Goal: Find contact information: Find contact information

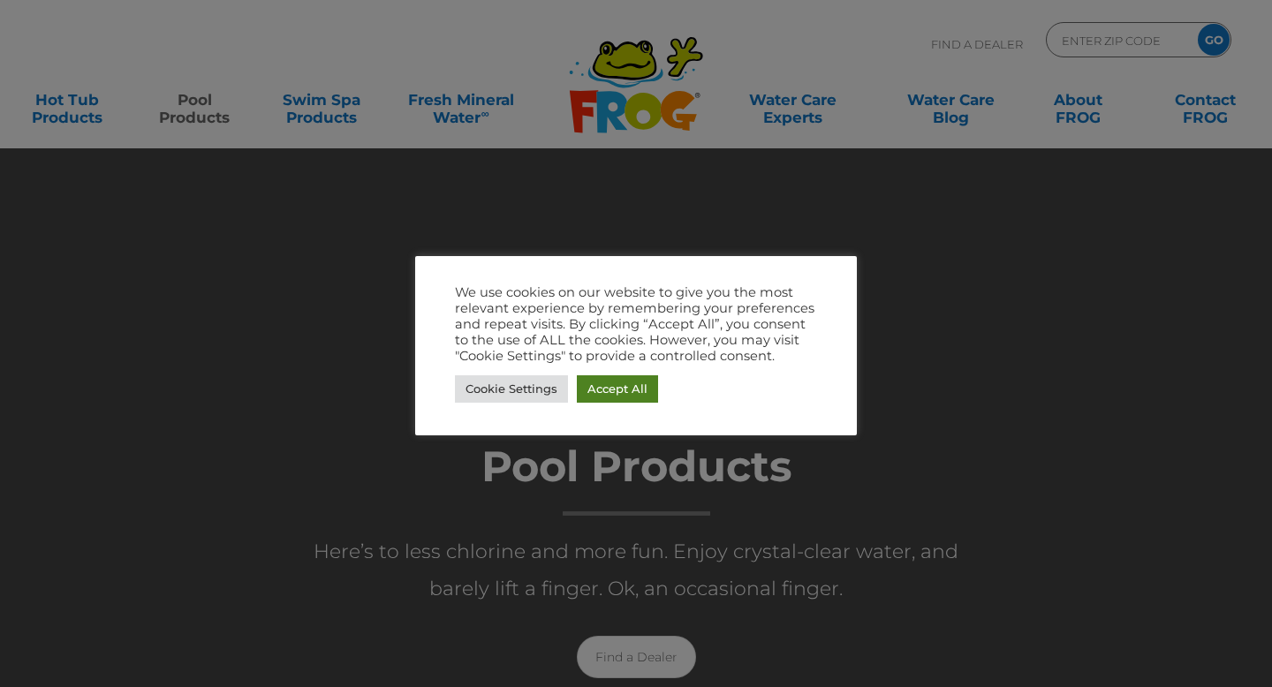
click at [615, 381] on link "Accept All" at bounding box center [617, 388] width 81 height 27
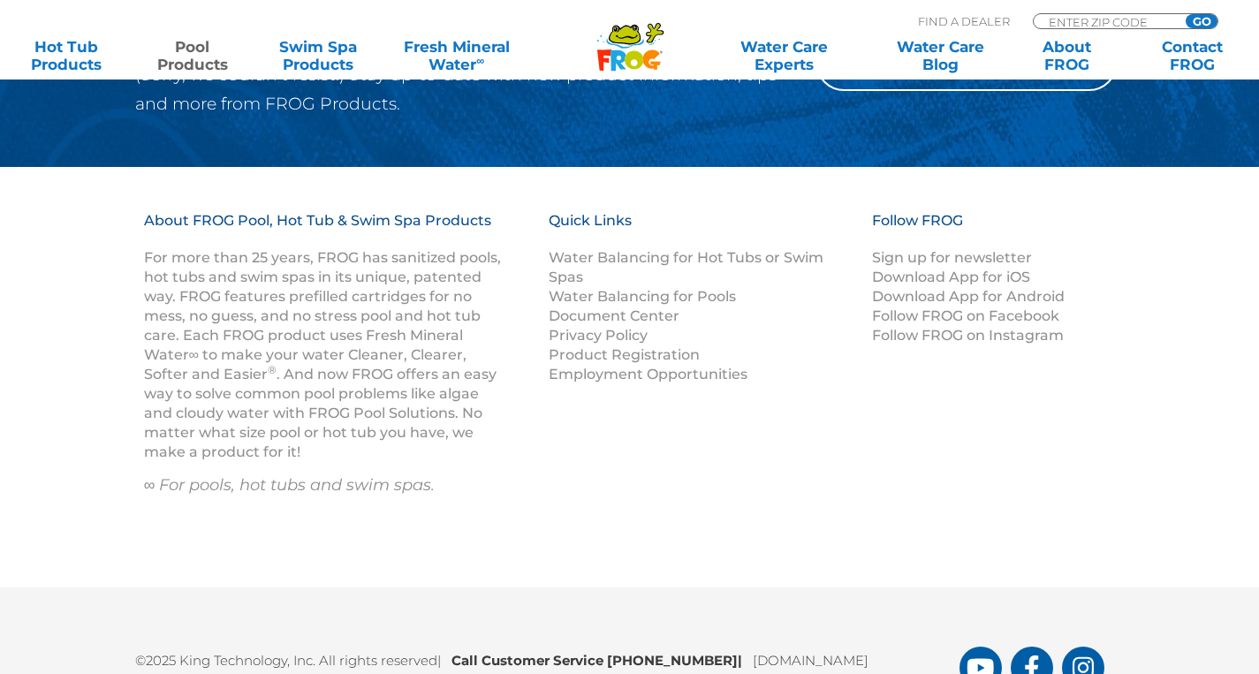
scroll to position [7231, 0]
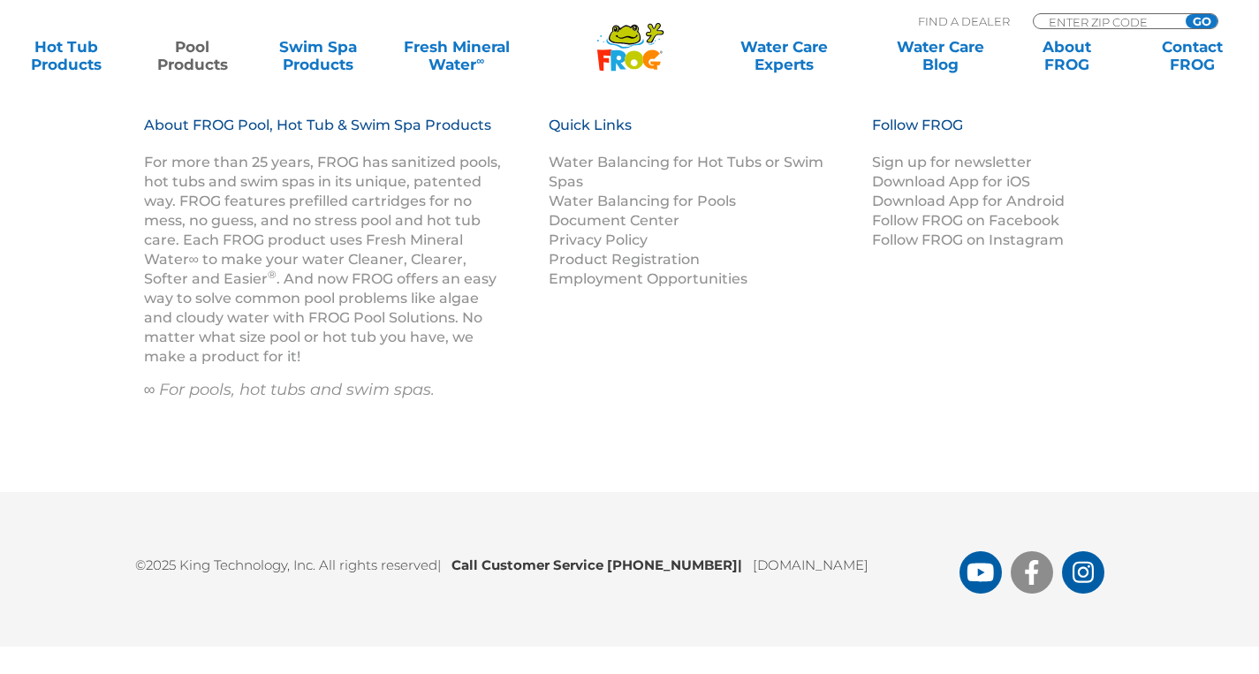
click at [1023, 586] on link "FROG Products Facebook Page" at bounding box center [1031, 572] width 42 height 42
click at [1188, 60] on link "Contact FROG" at bounding box center [1192, 55] width 98 height 35
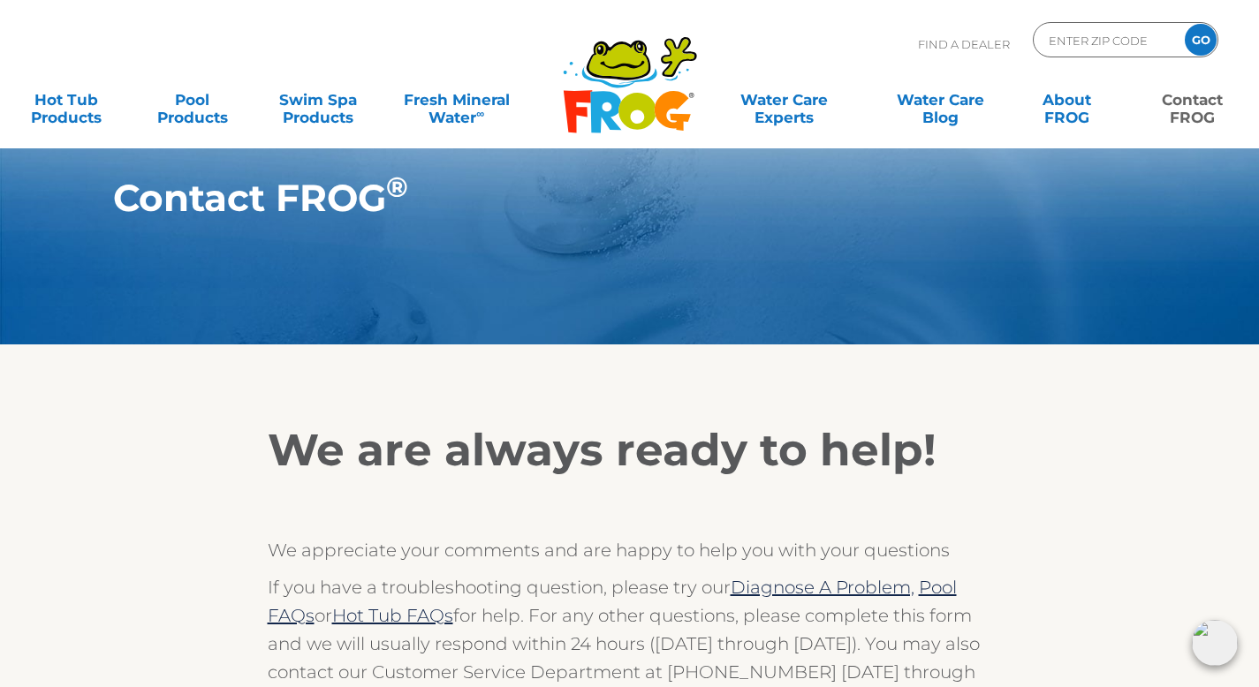
click at [625, 91] on icon ".st130{clip-path:url(#SVGID_2_);fill-rule:evenodd;clip-rule:evenodd;fill:#C3CC0…" at bounding box center [630, 84] width 136 height 99
